Goal: Task Accomplishment & Management: Manage account settings

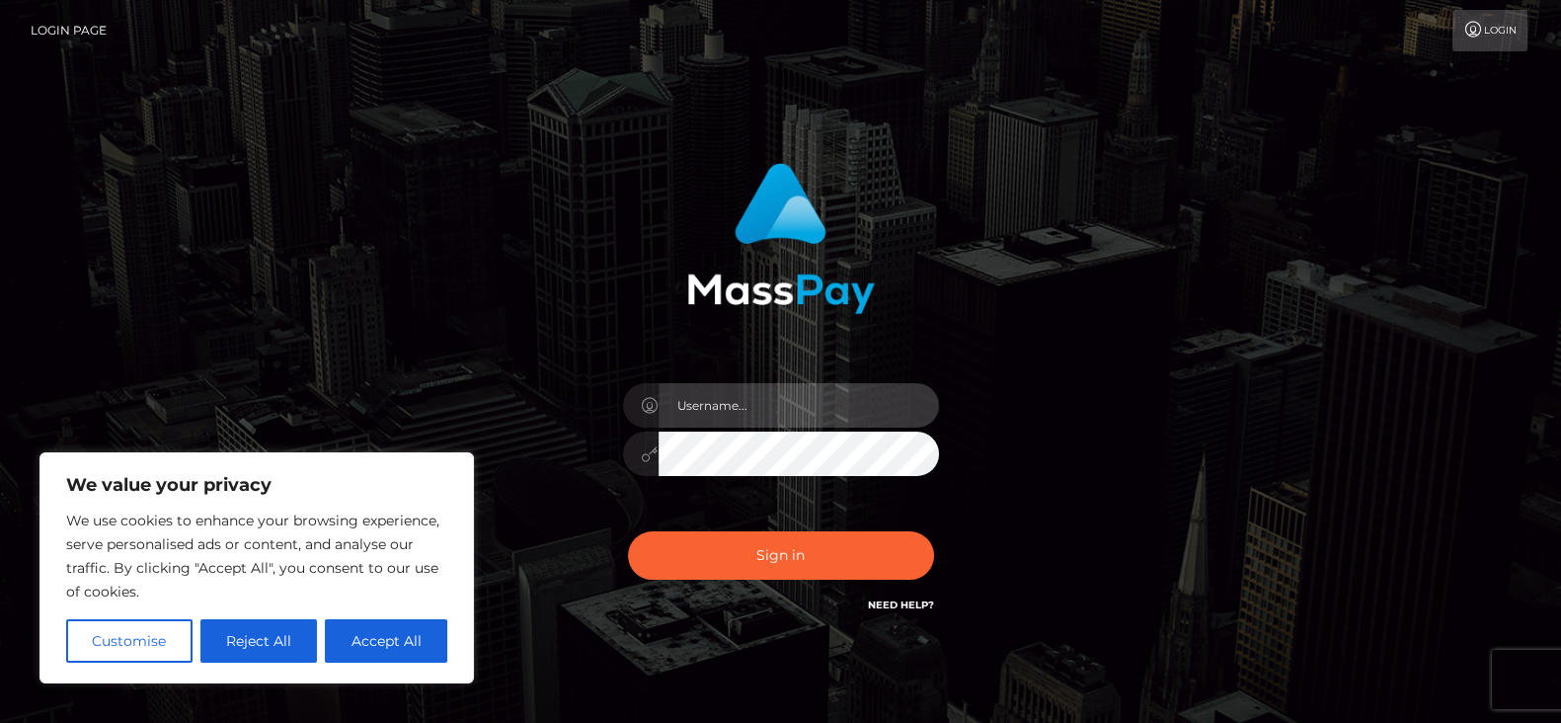
type input "[DOMAIN_NAME]"
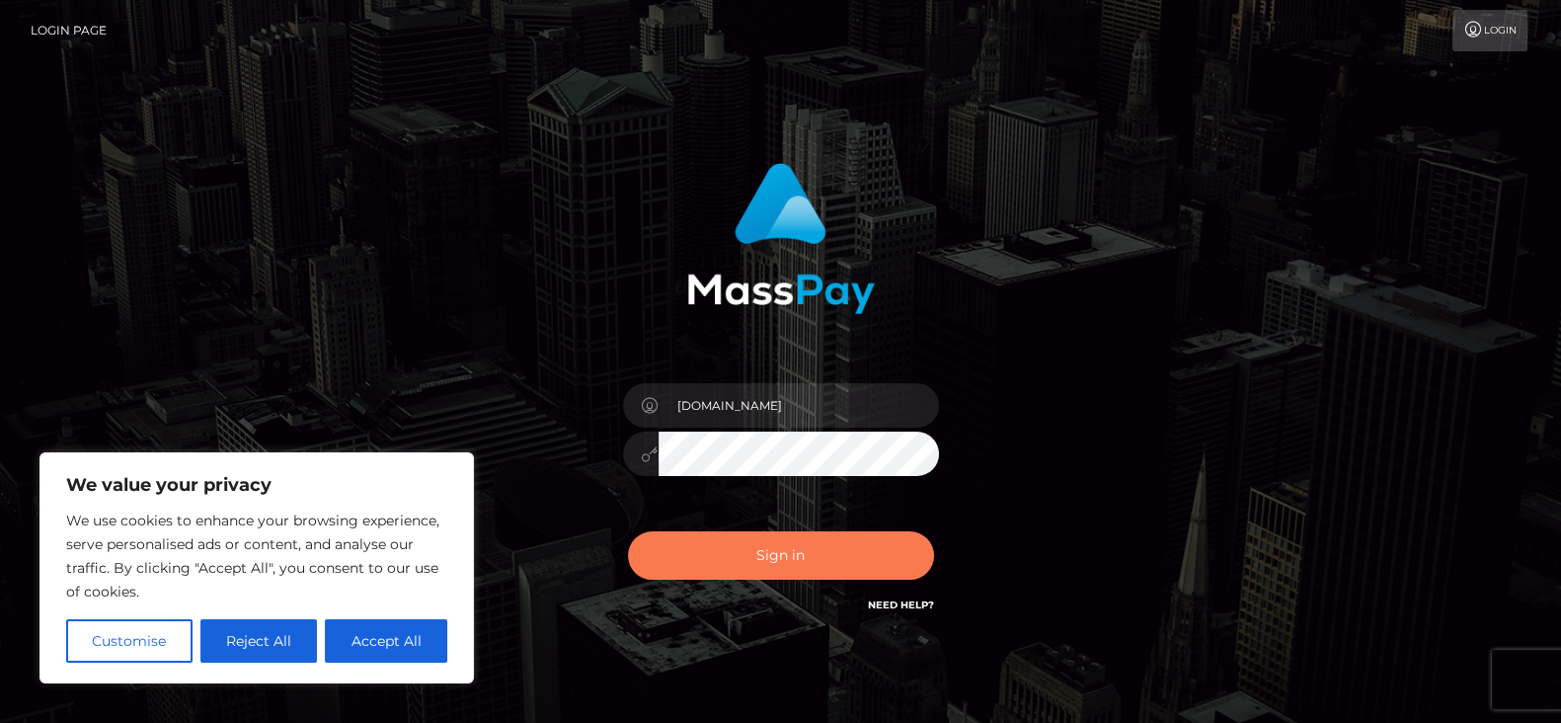
drag, startPoint x: 0, startPoint y: 0, endPoint x: 773, endPoint y: 567, distance: 958.6
click at [773, 567] on button "Sign in" at bounding box center [781, 555] width 306 height 48
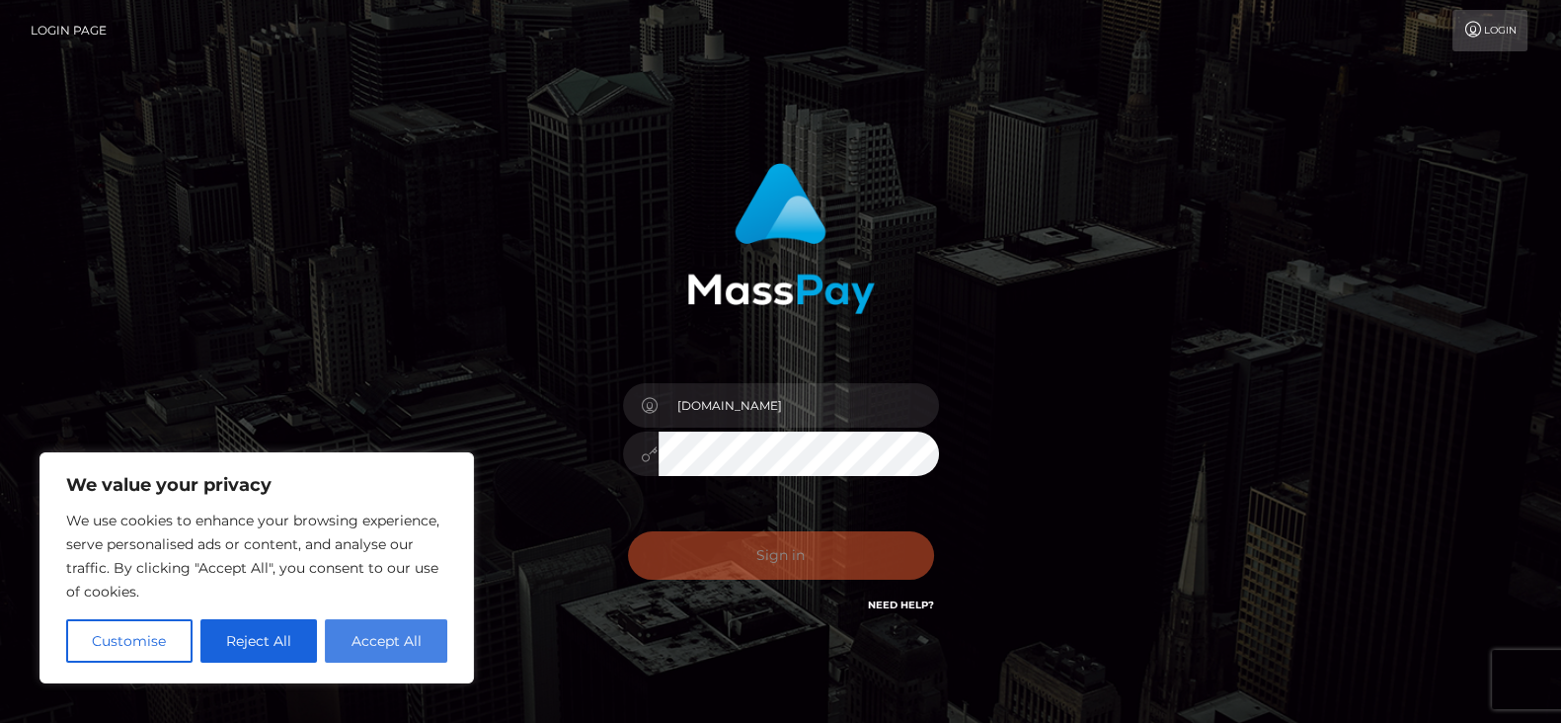
click at [370, 577] on button "Accept All" at bounding box center [386, 640] width 122 height 43
checkbox input "true"
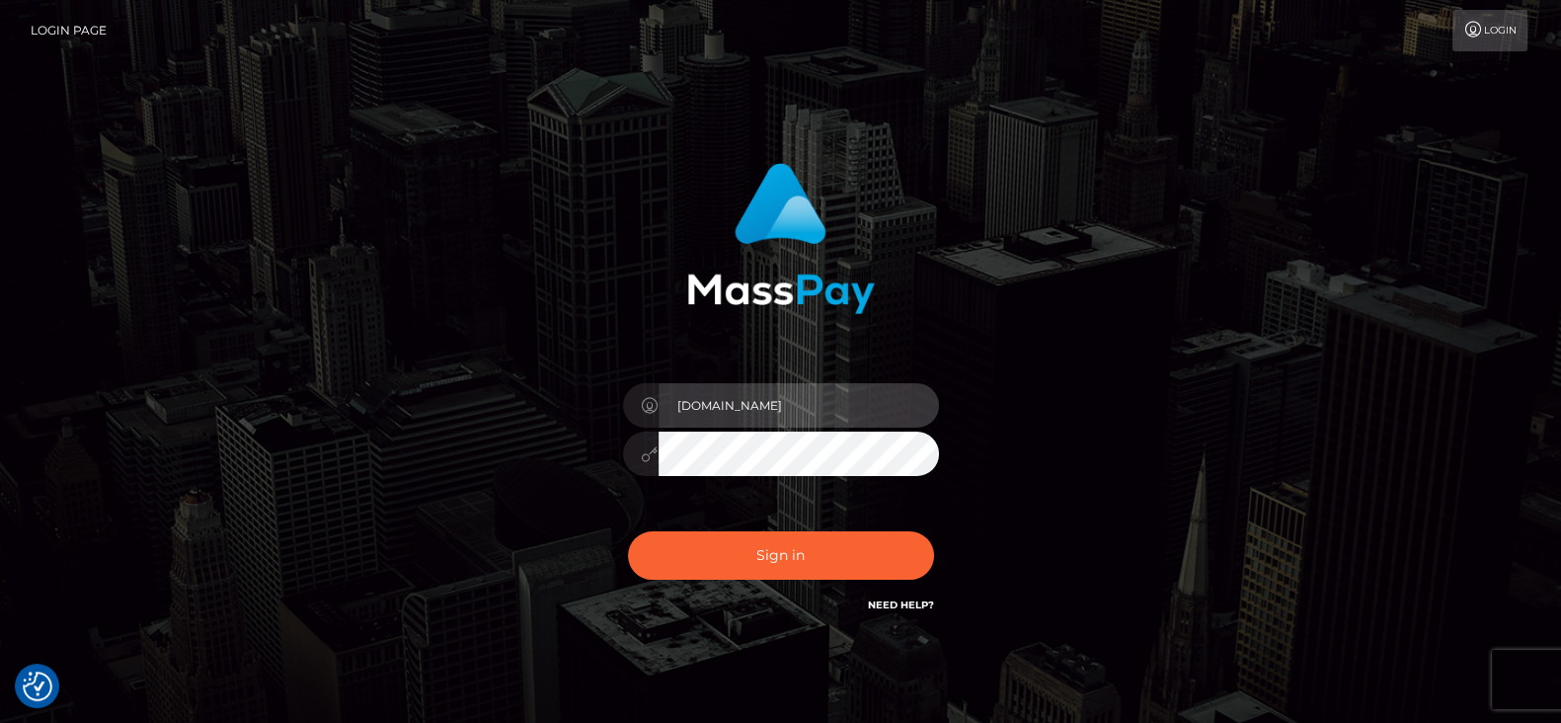
click at [726, 407] on input "[DOMAIN_NAME]" at bounding box center [799, 405] width 280 height 44
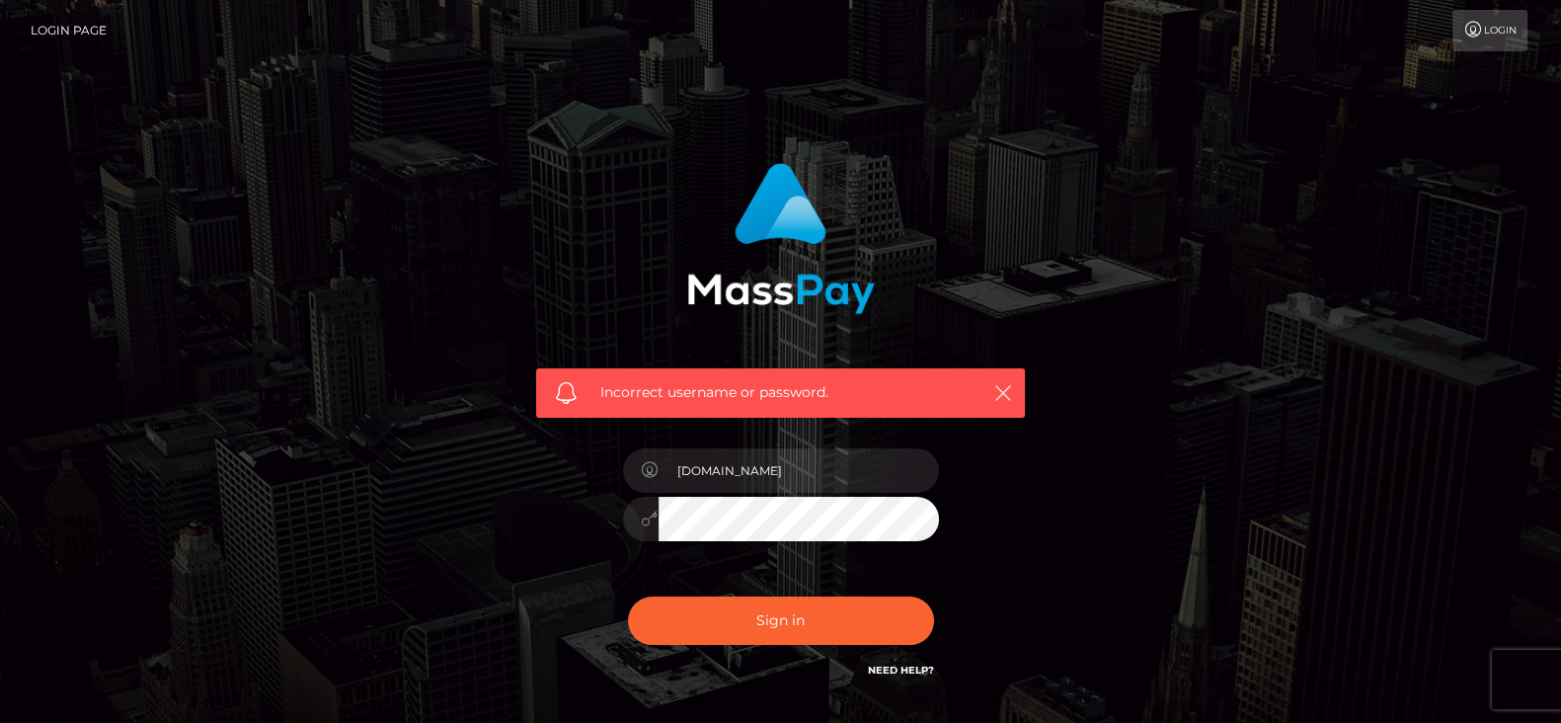
click at [795, 443] on div "[DOMAIN_NAME]" at bounding box center [781, 508] width 346 height 151
click at [789, 461] on input "[DOMAIN_NAME]" at bounding box center [799, 470] width 280 height 44
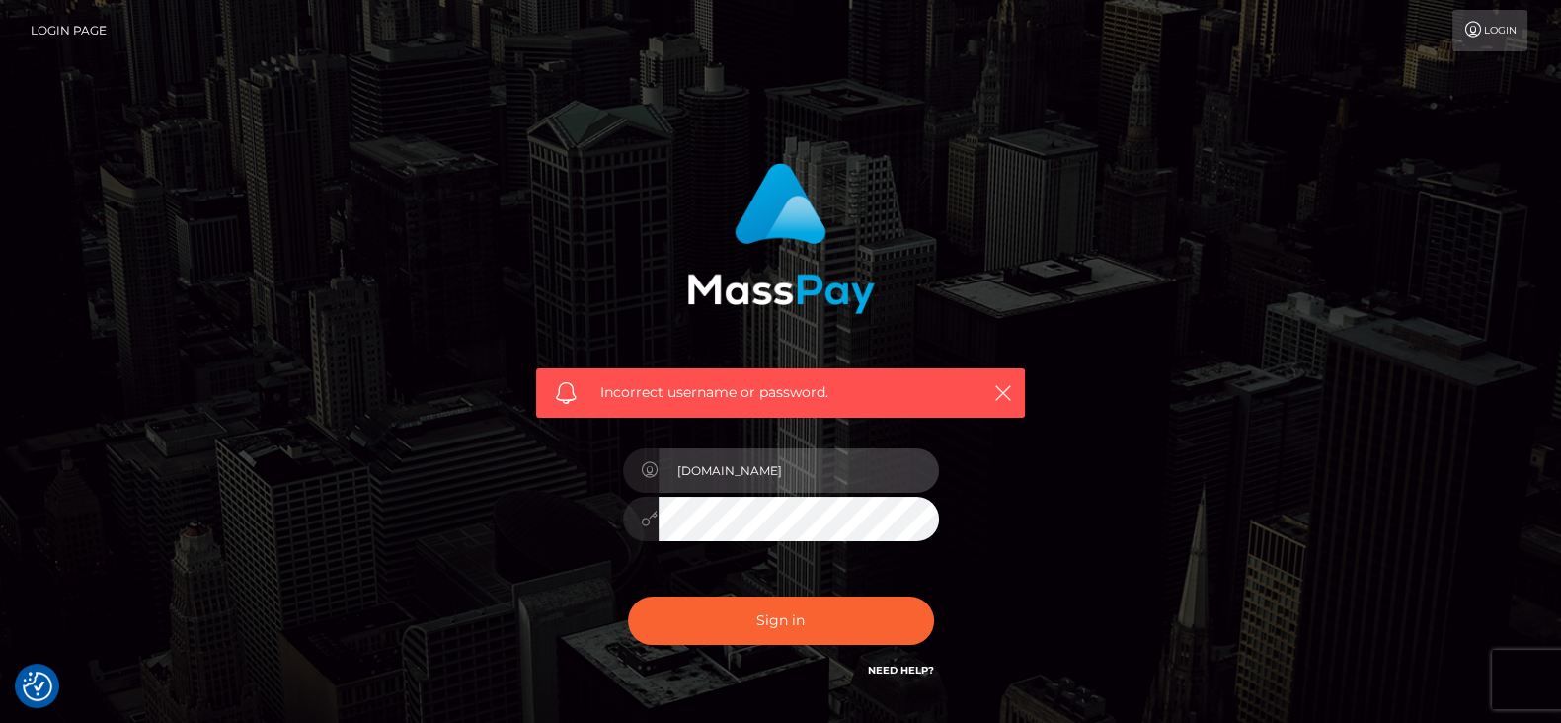
type input "[DOMAIN_NAME]"
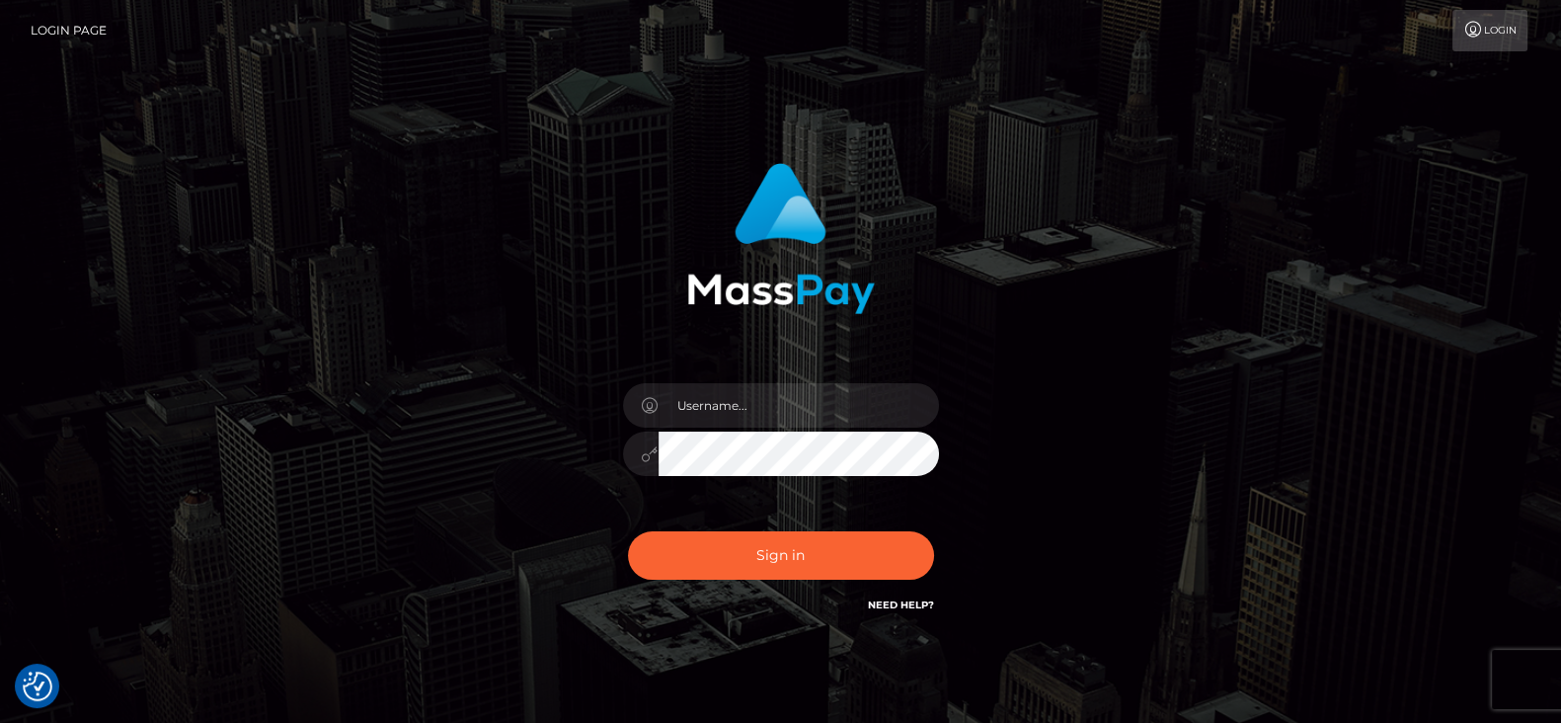
checkbox input "true"
drag, startPoint x: 732, startPoint y: 386, endPoint x: 661, endPoint y: 404, distance: 73.3
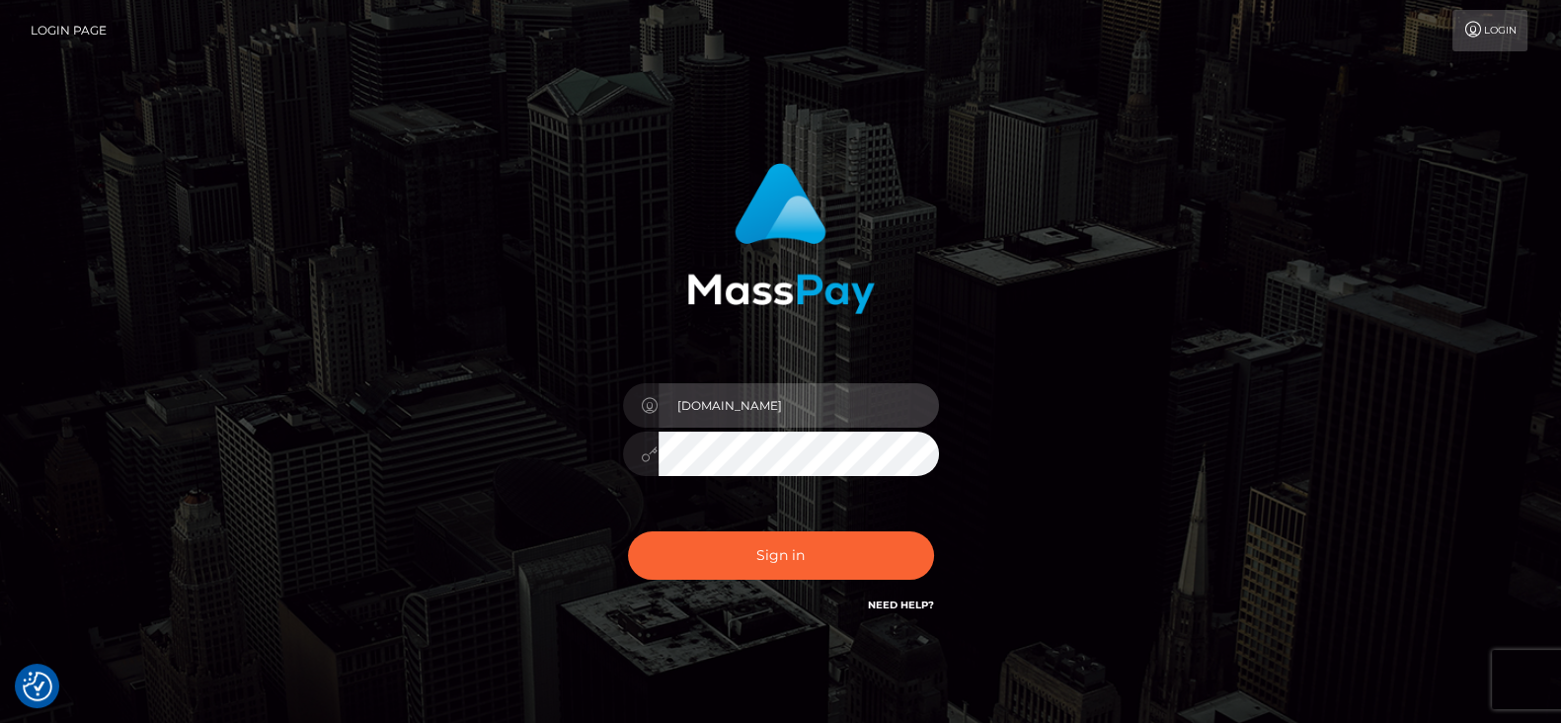
click at [661, 404] on input "[DOMAIN_NAME]" at bounding box center [799, 405] width 280 height 44
type input "[DOMAIN_NAME]"
click at [653, 455] on div at bounding box center [781, 450] width 316 height 39
click at [757, 585] on div "Sign in Need Help?" at bounding box center [781, 563] width 346 height 88
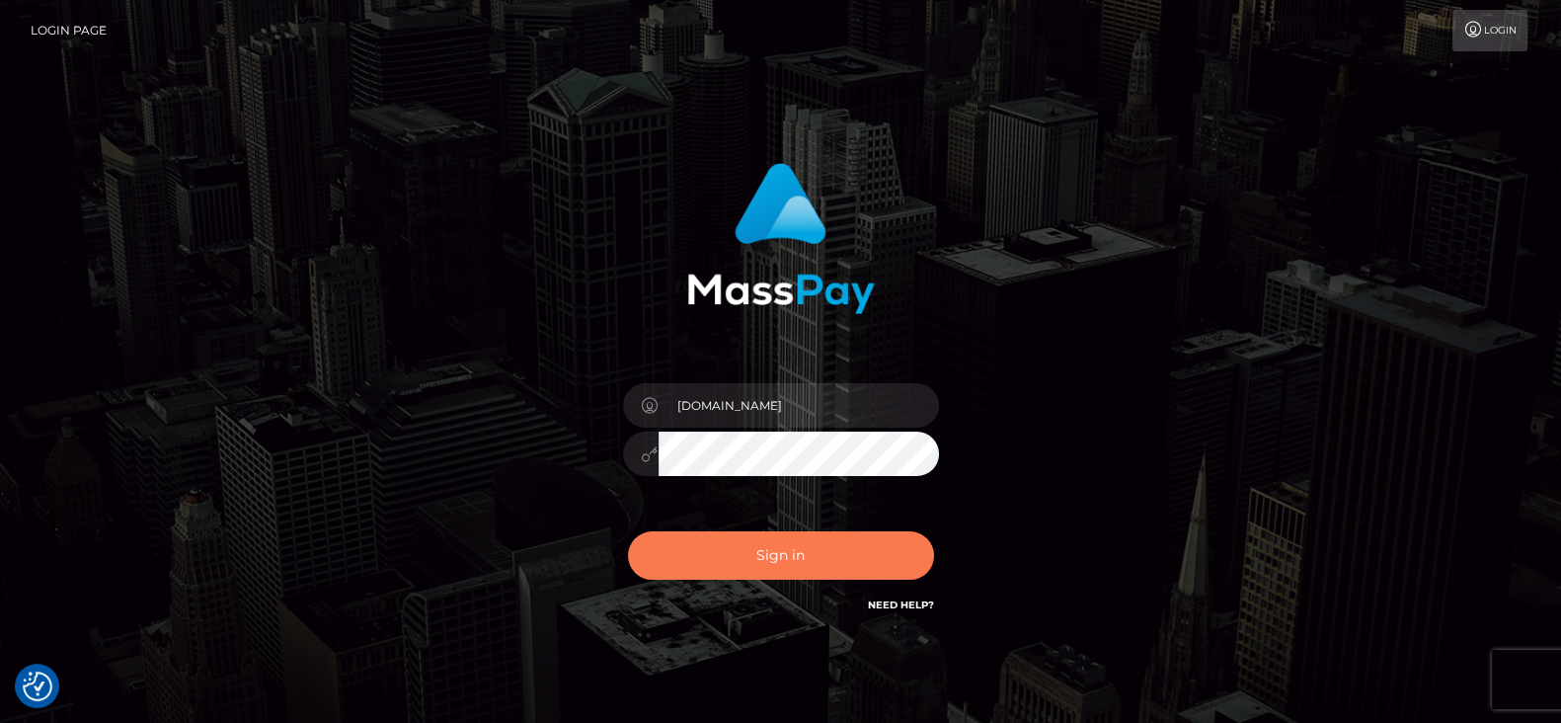
click at [759, 539] on button "Sign in" at bounding box center [781, 555] width 306 height 48
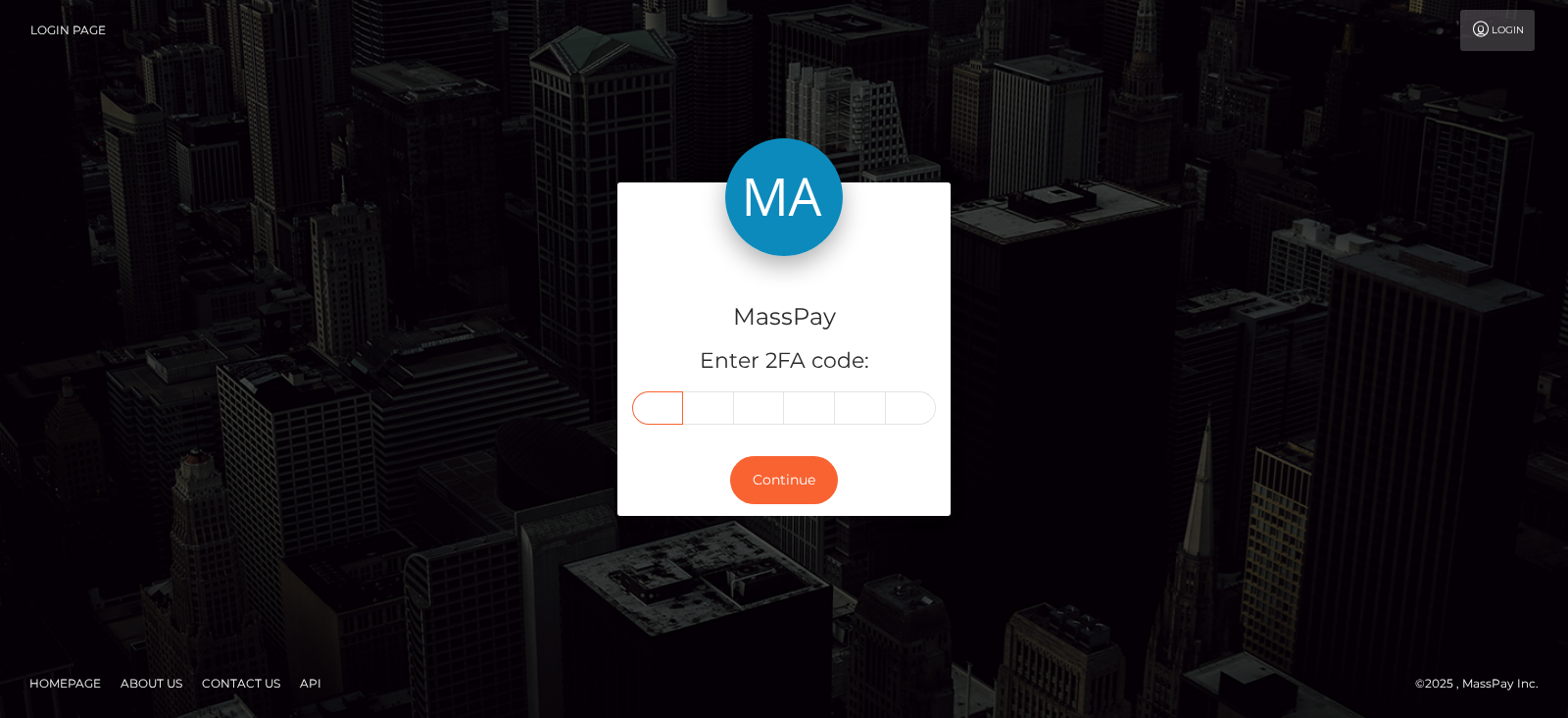
click at [671, 413] on input "text" at bounding box center [657, 408] width 51 height 34
type input "9"
type input "4"
type input "2"
type input "9"
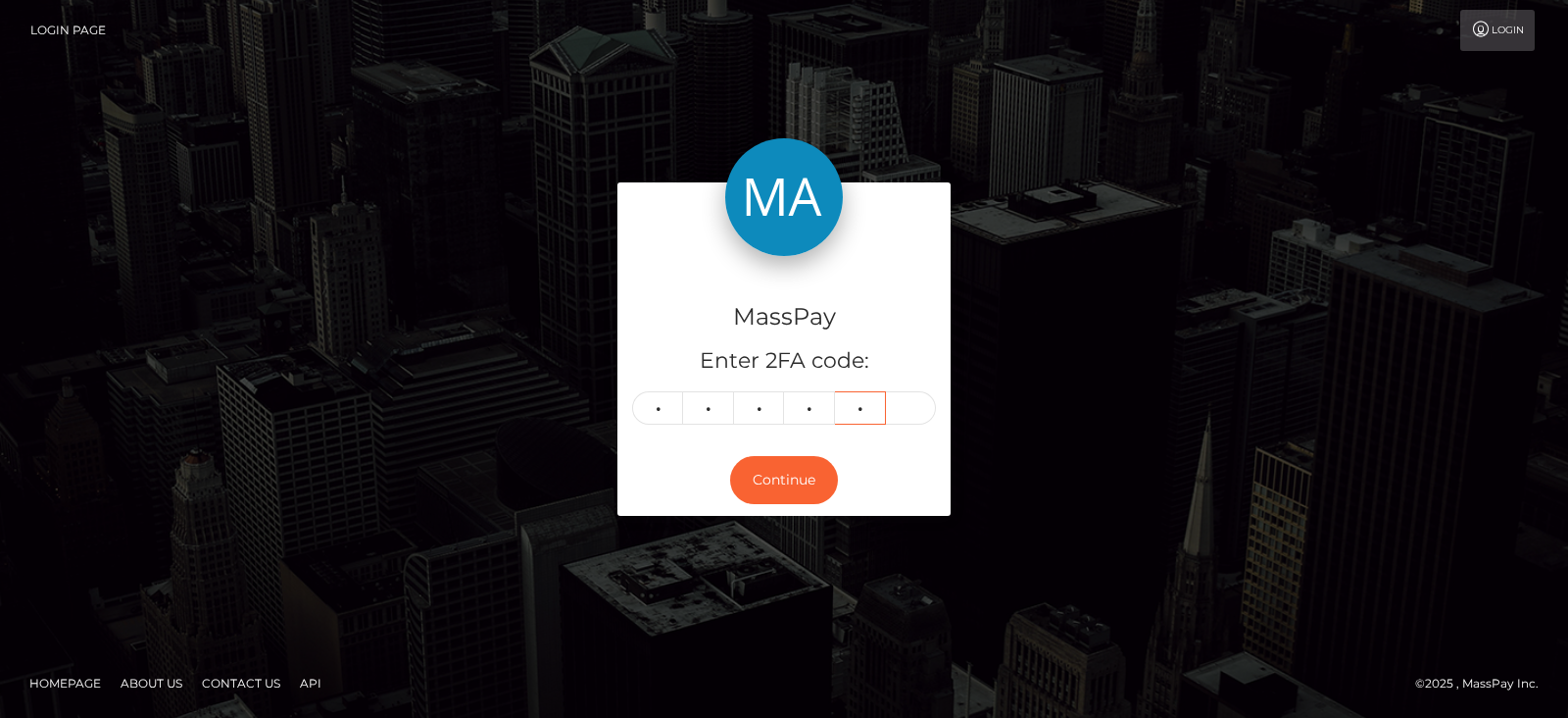
type input "6"
type input "5"
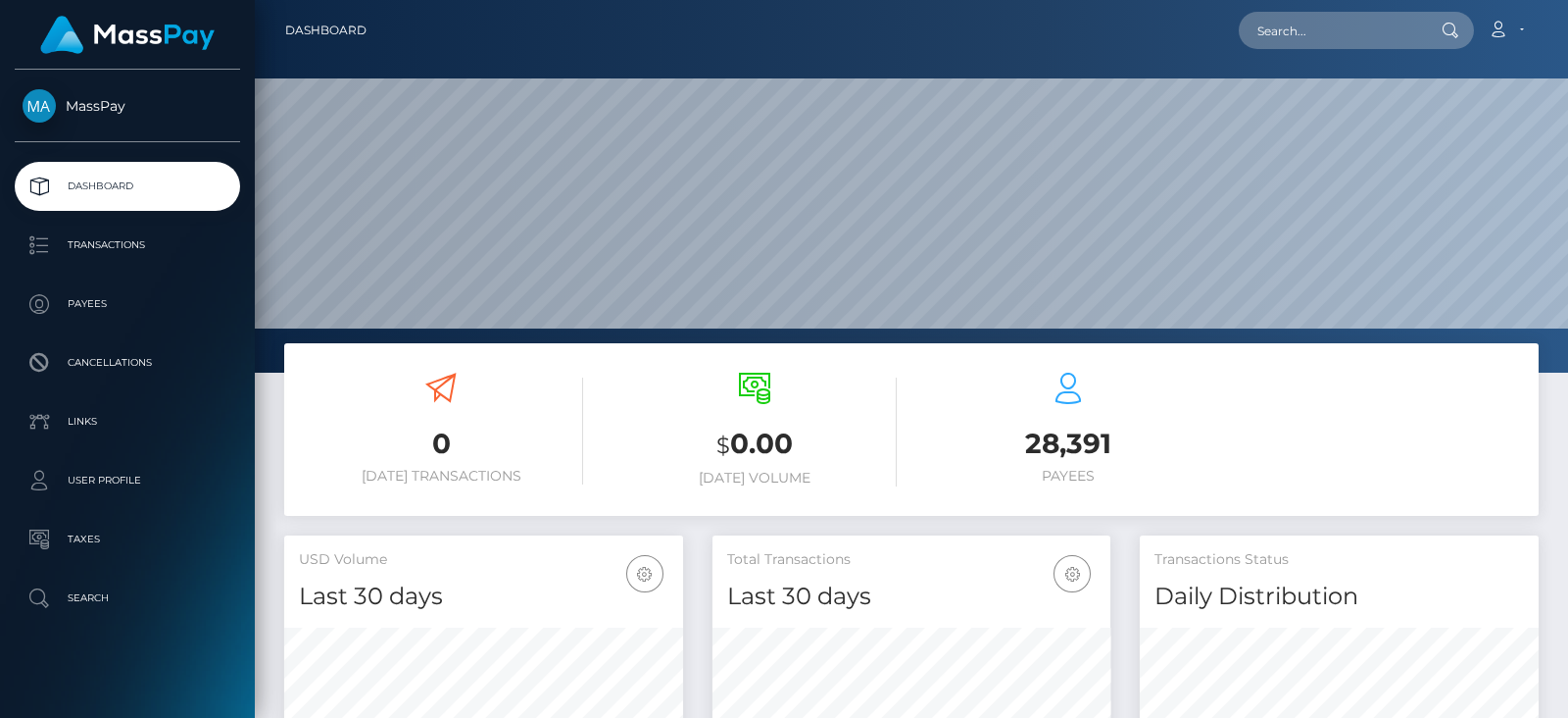
scroll to position [348, 398]
click at [1260, 16] on input "text" at bounding box center [1331, 31] width 185 height 38
paste input "miriam.funaro@web.de"
type input "miriam.funaro@web.de"
